Goal: Transaction & Acquisition: Download file/media

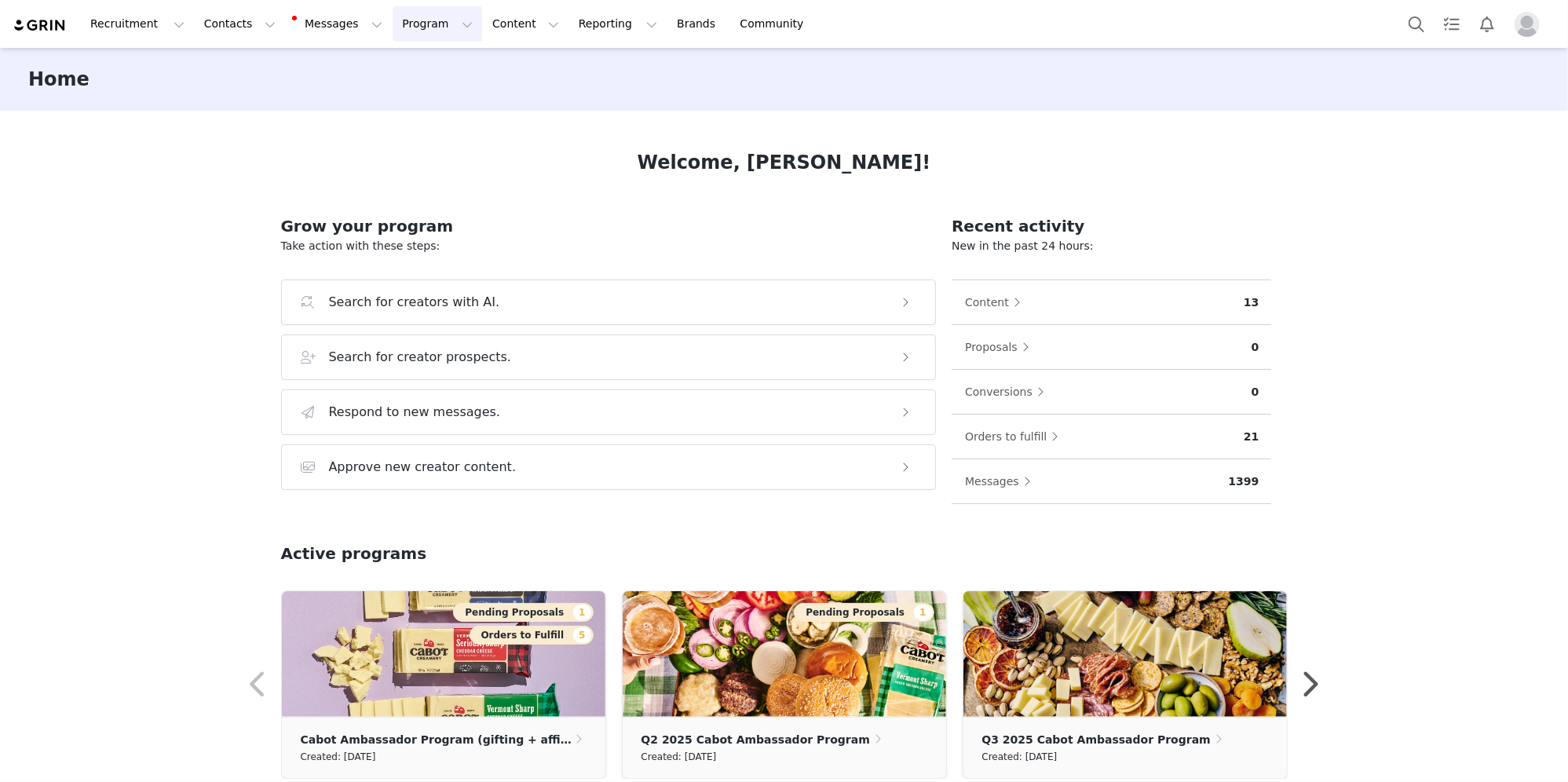
click at [408, 30] on button "Program Program" at bounding box center [437, 24] width 90 height 36
click at [403, 72] on p "Activations" at bounding box center [417, 69] width 61 height 16
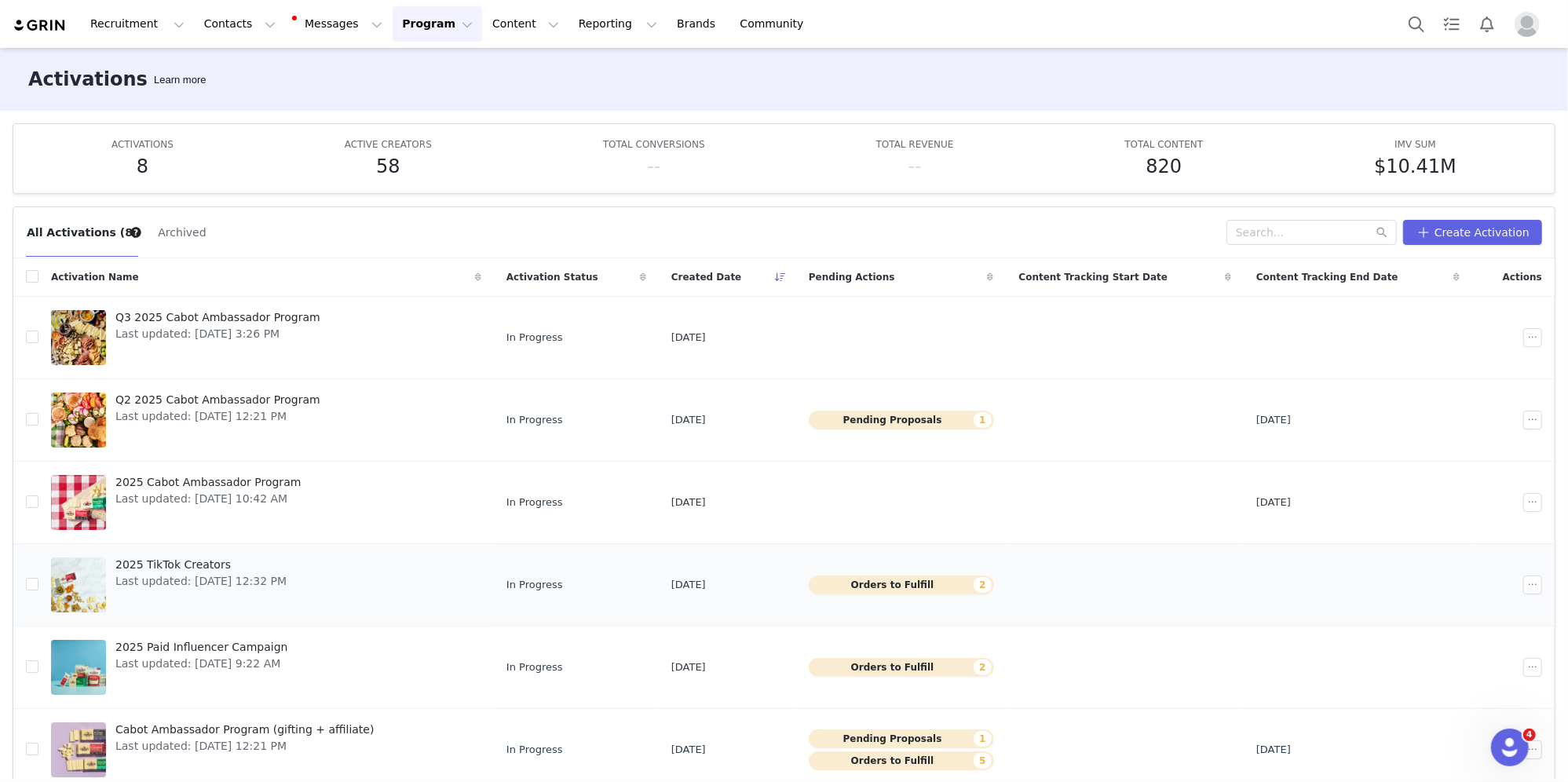
click at [208, 591] on div "2025 TikTok Creators Last updated: [DATE] 12:32 PM" at bounding box center [200, 585] width 190 height 63
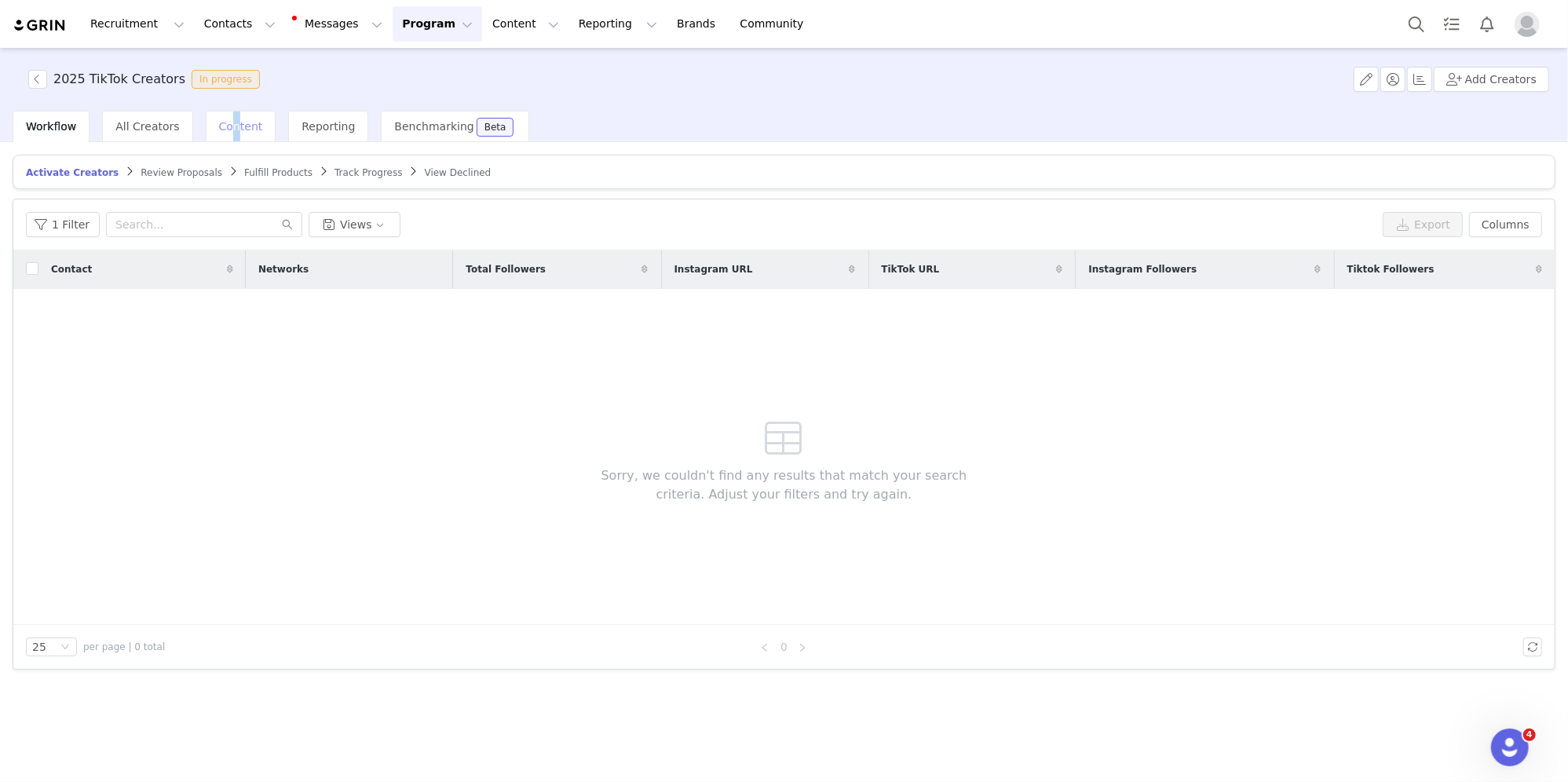
click at [234, 125] on span "Content" at bounding box center [241, 127] width 44 height 13
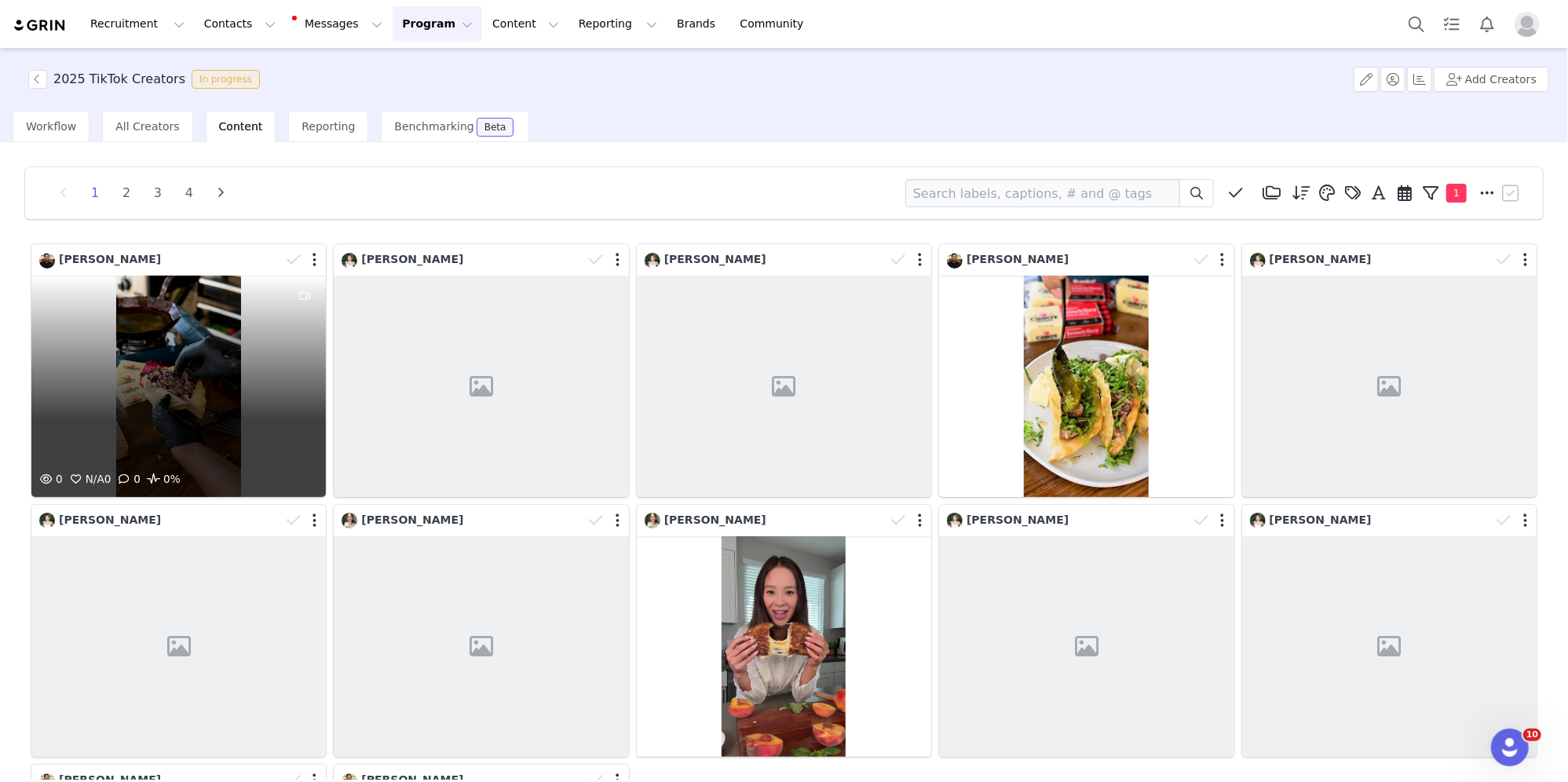
click at [171, 345] on div "0 N/A 0 0 0%" at bounding box center [179, 386] width 294 height 221
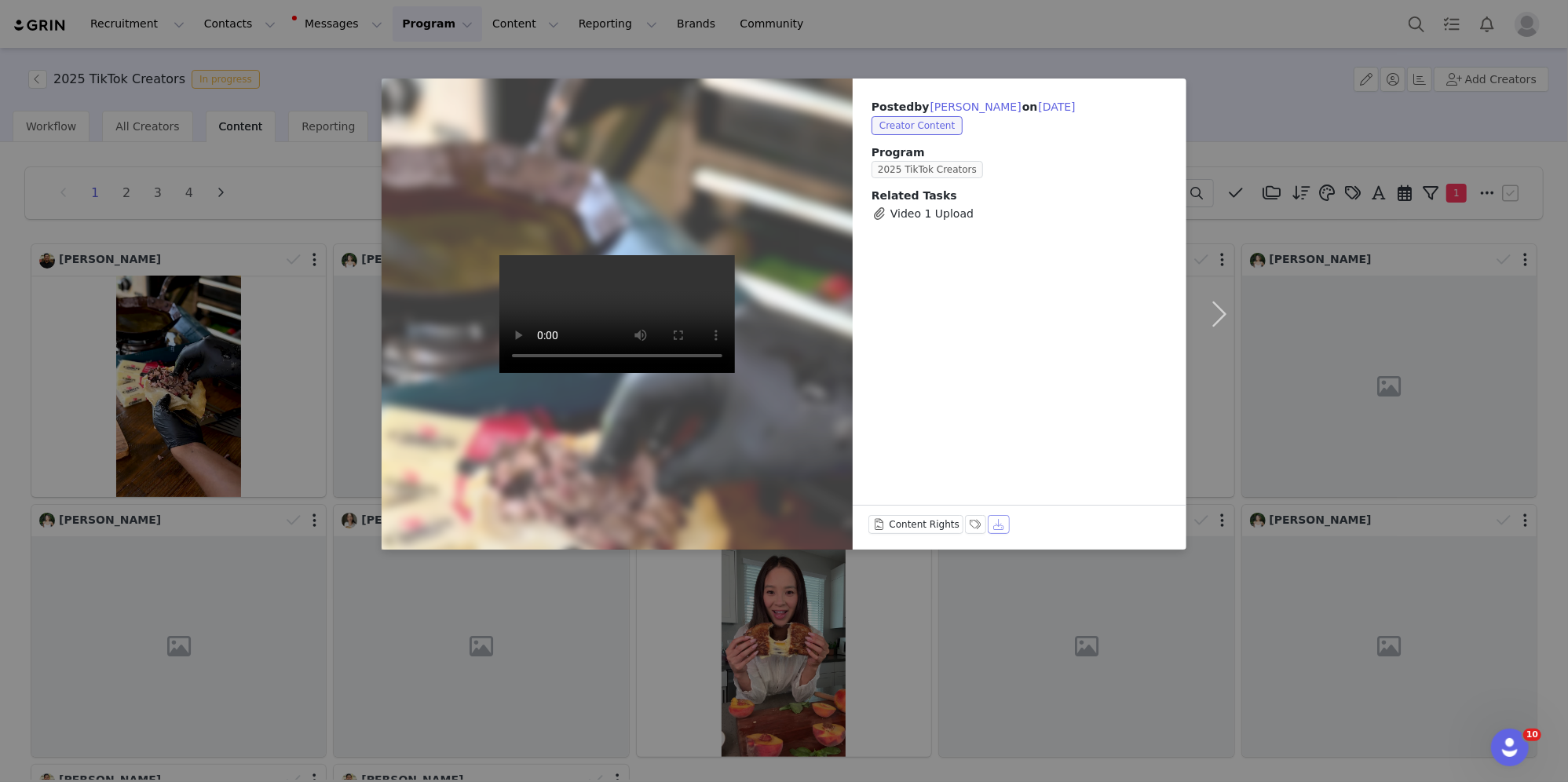
click at [1001, 523] on button "Download" at bounding box center [998, 523] width 22 height 19
